Goal: Task Accomplishment & Management: Complete application form

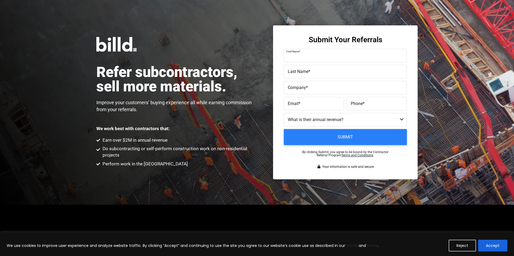
click at [295, 59] on input "First Name *" at bounding box center [345, 55] width 123 height 13
type input "[PERSON_NAME]"
paste input "[PERSON_NAME]"
click at [295, 70] on label "Last Name *" at bounding box center [344, 68] width 116 height 8
click at [295, 70] on input "[PERSON_NAME]" at bounding box center [345, 71] width 123 height 13
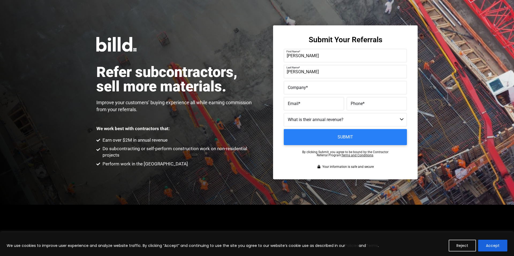
drag, startPoint x: 296, startPoint y: 72, endPoint x: 279, endPoint y: 72, distance: 17.4
click at [279, 72] on div "Submit Your Referrals First Name * [PERSON_NAME] Last Name * [PERSON_NAME] Comp…" at bounding box center [345, 102] width 144 height 154
type input "[PERSON_NAME]"
click at [330, 89] on label "Company *" at bounding box center [345, 88] width 115 height 8
click at [330, 89] on input "Company *" at bounding box center [345, 87] width 123 height 13
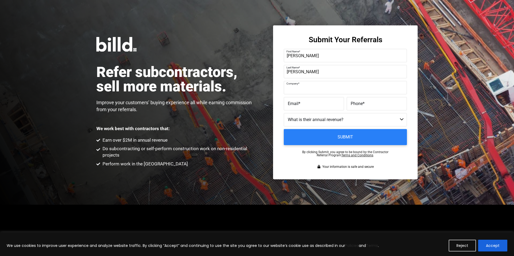
paste input "Zuvan Renewables LLC"
type input "Zuvan Renewables LLC"
click at [330, 102] on label "Email *" at bounding box center [314, 104] width 52 height 8
click at [330, 102] on input "Email *" at bounding box center [314, 103] width 60 height 13
paste input "[PERSON_NAME][EMAIL_ADDRESS][DOMAIN_NAME]"
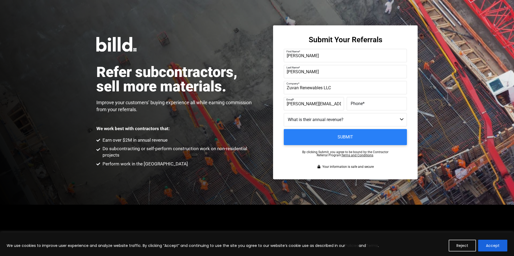
scroll to position [0, 5]
type input "[PERSON_NAME][EMAIL_ADDRESS][DOMAIN_NAME]"
click at [363, 105] on span "*" at bounding box center [363, 103] width 2 height 5
click at [363, 105] on input "Phone *" at bounding box center [376, 103] width 60 height 13
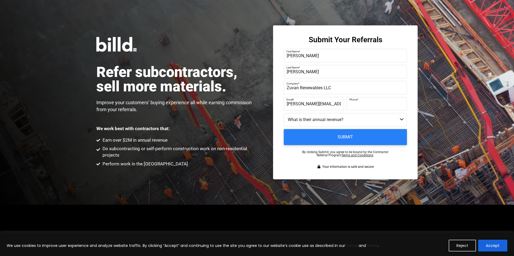
paste input "[PHONE_NUMBER]"
type input "[PHONE_NUMBER]"
click at [404, 120] on select "Less than $1M $1M - $2M $2M - $4M $4M - $8M $8M - $25M $25M - $40M $40M +" at bounding box center [345, 119] width 123 height 13
select select "$4M - $8M"
click at [284, 113] on select "Less than $1M $1M - $2M $2M - $4M $4M - $8M $8M - $25M $25M - $40M $40M +" at bounding box center [345, 119] width 123 height 13
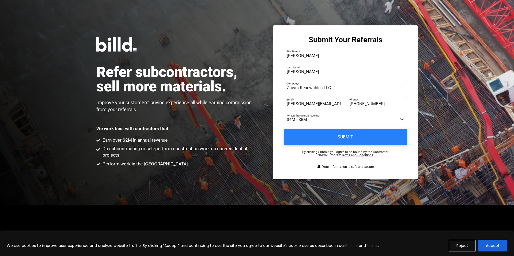
drag, startPoint x: 329, startPoint y: 73, endPoint x: 326, endPoint y: 51, distance: 22.3
click at [329, 73] on input "[PERSON_NAME]" at bounding box center [345, 71] width 123 height 13
click at [326, 50] on label "First Name *" at bounding box center [344, 52] width 116 height 8
click at [326, 50] on input "[PERSON_NAME]" at bounding box center [345, 55] width 123 height 13
click at [326, 52] on label "First Name *" at bounding box center [344, 52] width 116 height 8
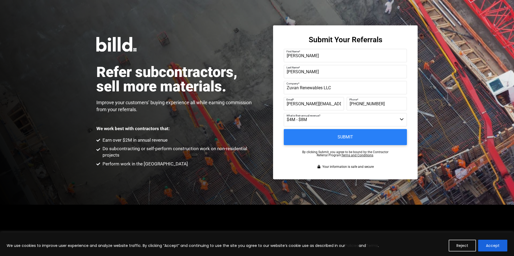
click at [326, 52] on input "[PERSON_NAME]" at bounding box center [345, 55] width 123 height 13
click at [346, 120] on select "Less than $1M $1M - $2M $2M - $4M $4M - $8M $8M - $25M $25M - $40M $40M +" at bounding box center [345, 119] width 123 height 13
click at [342, 135] on input "Submit" at bounding box center [345, 137] width 129 height 17
